Goal: Task Accomplishment & Management: Use online tool/utility

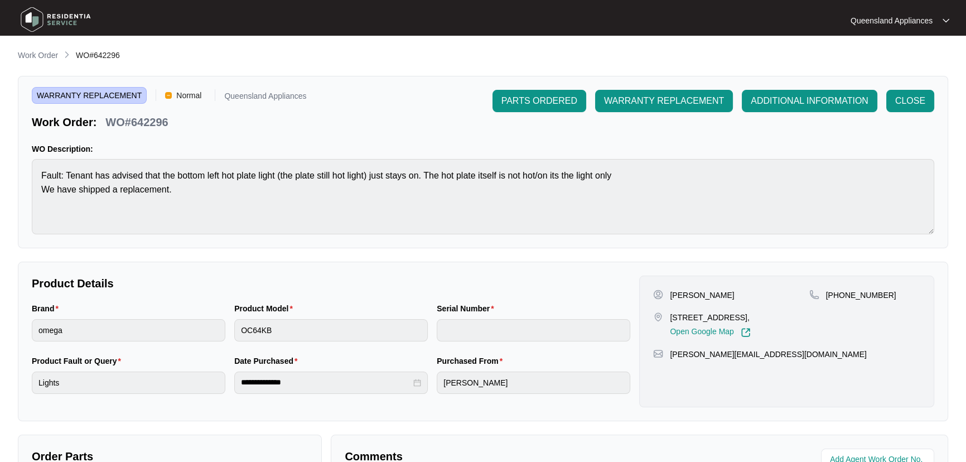
drag, startPoint x: 0, startPoint y: 0, endPoint x: 76, endPoint y: 56, distance: 94.4
click at [41, 50] on p "Work Order" at bounding box center [38, 55] width 40 height 11
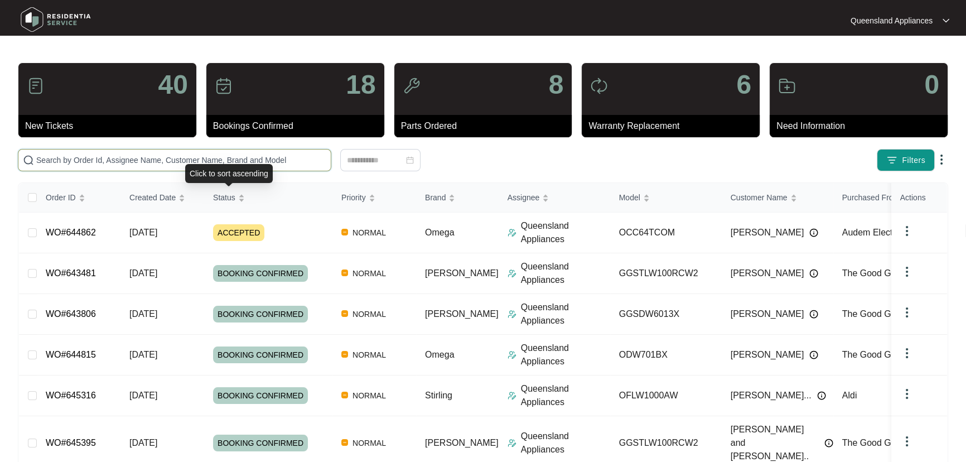
click at [245, 154] on input "text" at bounding box center [181, 160] width 290 height 12
paste input "646570"
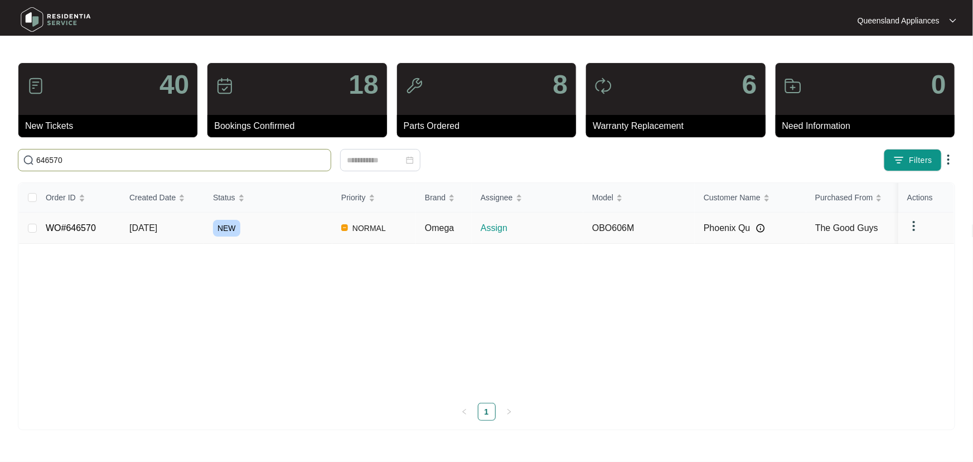
type input "646570"
click at [309, 223] on div "NEW" at bounding box center [272, 228] width 119 height 17
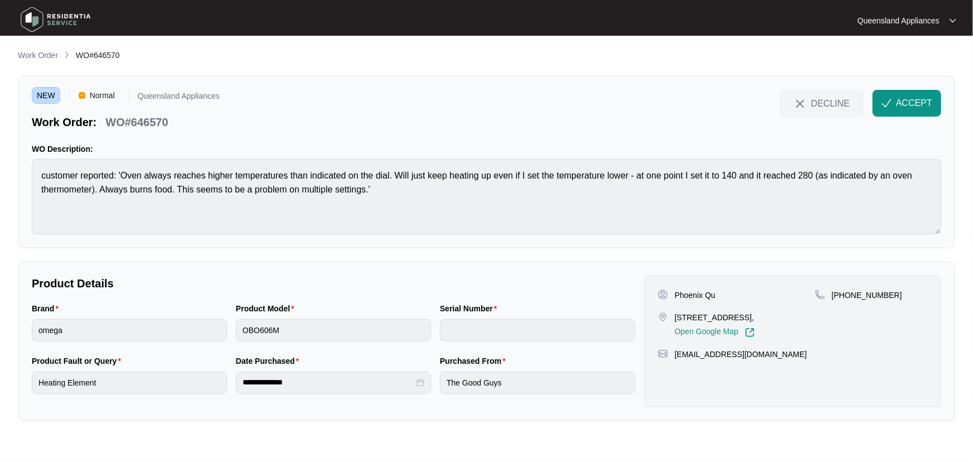
drag, startPoint x: 675, startPoint y: 315, endPoint x: 741, endPoint y: 316, distance: 66.9
click at [745, 316] on p "[STREET_ADDRESS]," at bounding box center [715, 317] width 80 height 11
copy p "[STREET_ADDRESS]"
click at [0, 143] on main "**********" at bounding box center [486, 231] width 973 height 462
click at [168, 118] on div "WO#646570" at bounding box center [136, 120] width 71 height 20
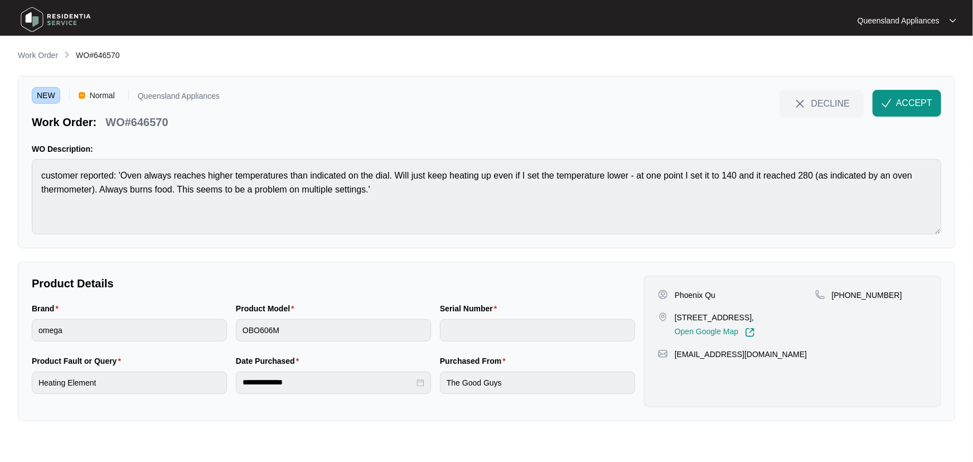
click at [157, 119] on p "WO#646570" at bounding box center [136, 122] width 62 height 16
copy p "646570"
drag, startPoint x: 844, startPoint y: 292, endPoint x: 895, endPoint y: 293, distance: 51.9
click at [895, 293] on div "[PHONE_NUMBER]" at bounding box center [871, 294] width 112 height 11
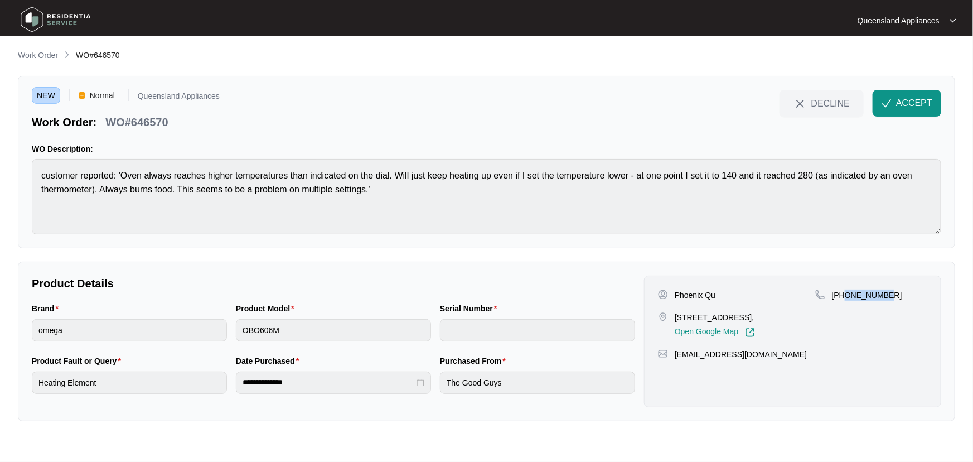
copy p "408809090"
click at [899, 100] on span "ACCEPT" at bounding box center [914, 102] width 36 height 13
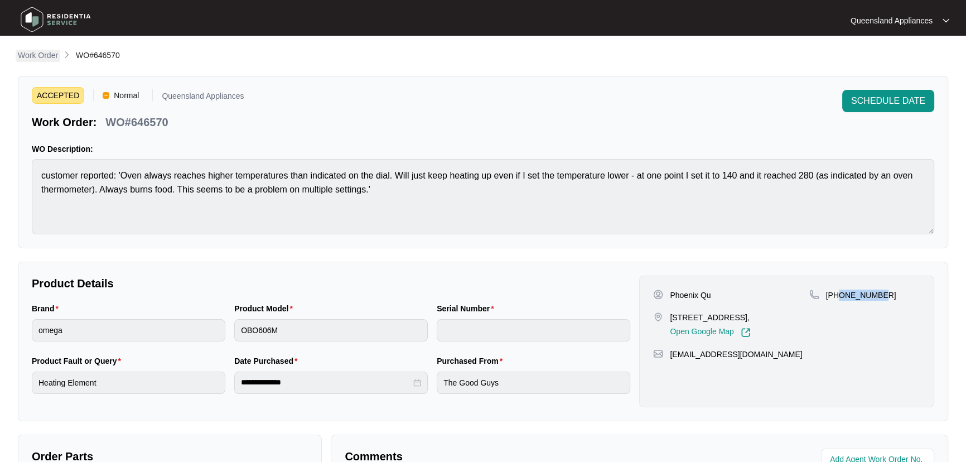
click at [49, 52] on p "Work Order" at bounding box center [38, 55] width 40 height 11
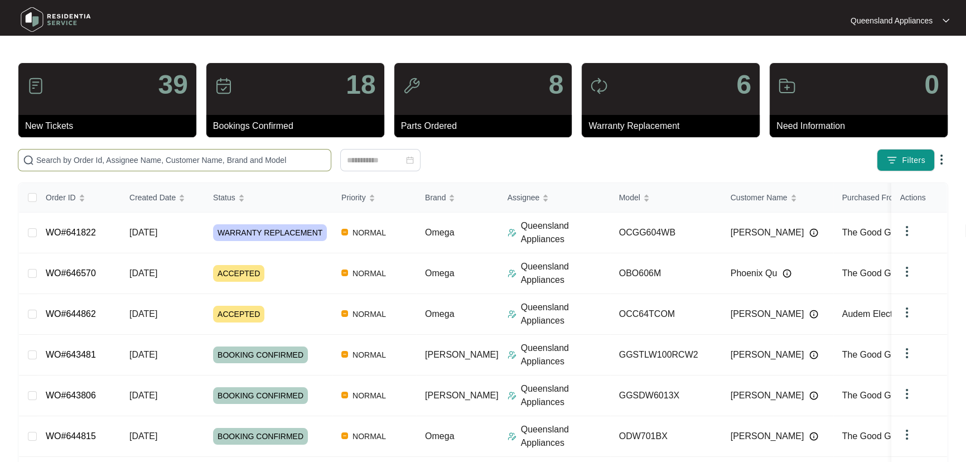
click at [175, 156] on input "text" at bounding box center [181, 160] width 290 height 12
paste input "646582"
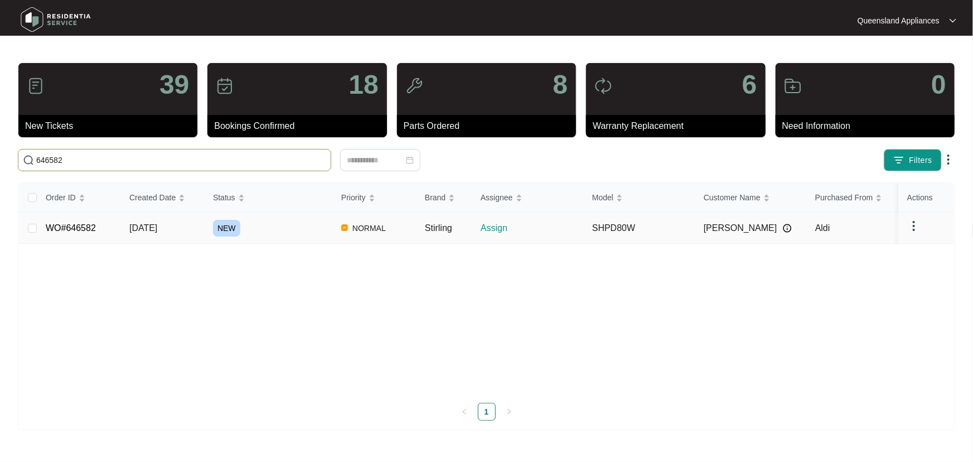
type input "646582"
click at [279, 223] on div "NEW" at bounding box center [272, 228] width 119 height 17
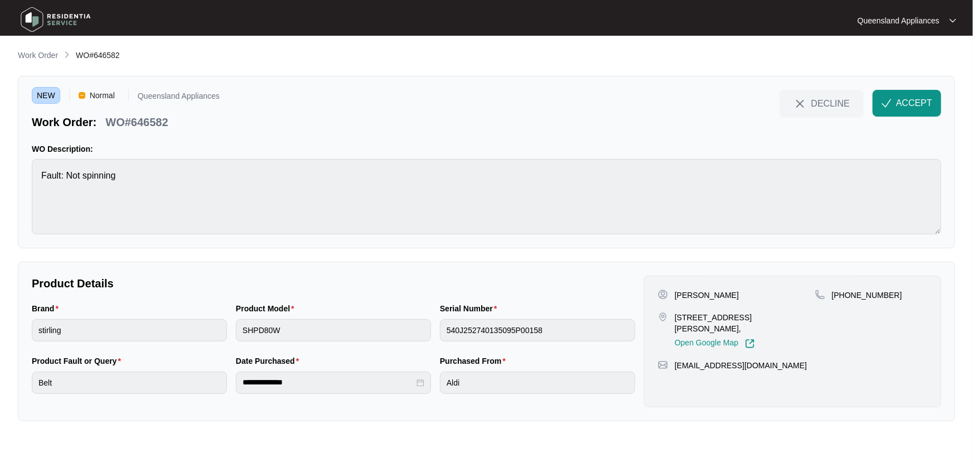
click at [159, 117] on p "WO#646582" at bounding box center [136, 122] width 62 height 16
copy p "646582"
drag, startPoint x: 895, startPoint y: 293, endPoint x: 846, endPoint y: 295, distance: 48.5
click at [846, 295] on div "[PHONE_NUMBER]" at bounding box center [871, 294] width 112 height 11
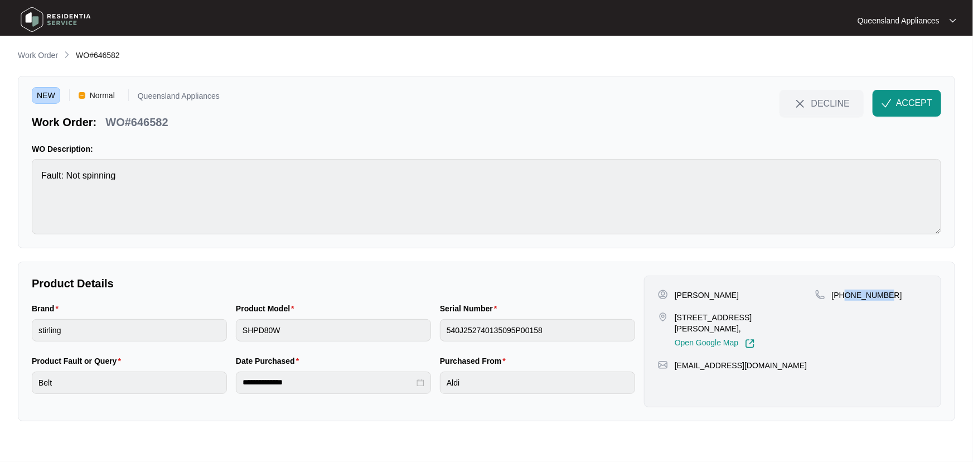
copy p "411203112"
click at [914, 100] on span "ACCEPT" at bounding box center [914, 102] width 36 height 13
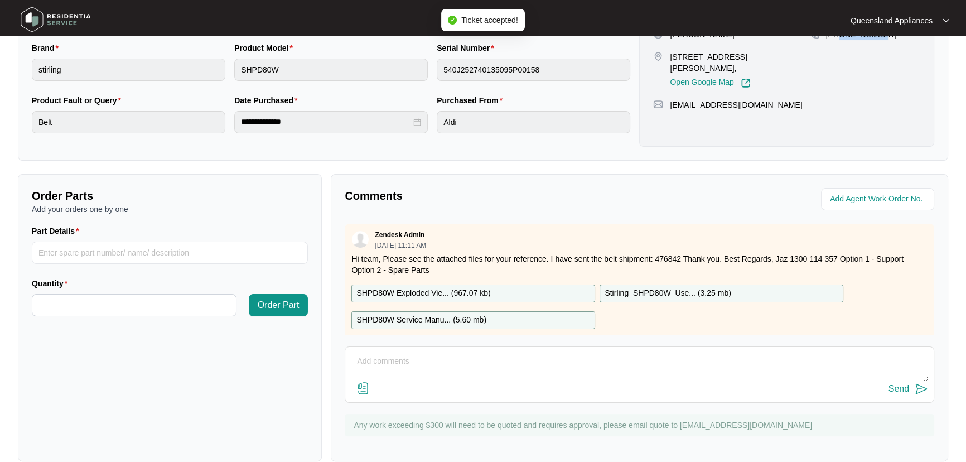
scroll to position [277, 0]
